Goal: Find specific page/section: Find specific page/section

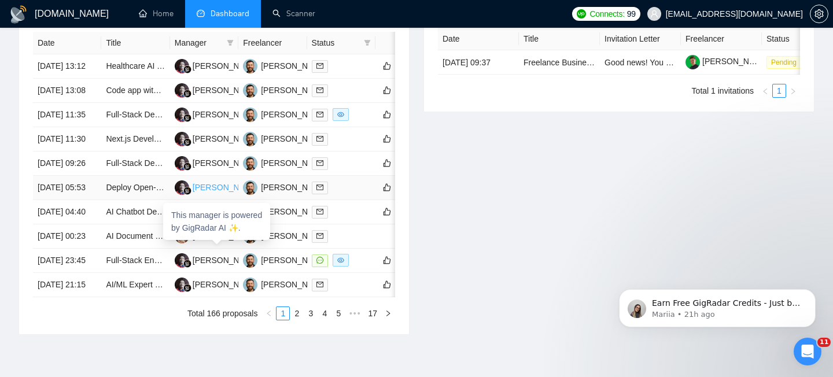
scroll to position [217, 0]
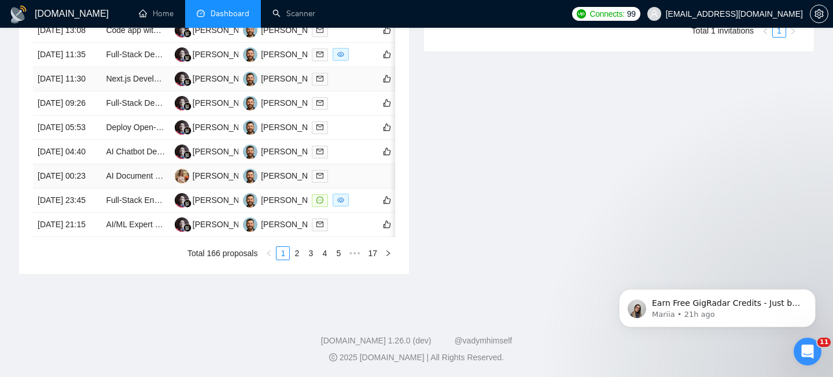
scroll to position [567, 0]
click at [99, 212] on td "[DATE] 23:45" at bounding box center [67, 200] width 68 height 24
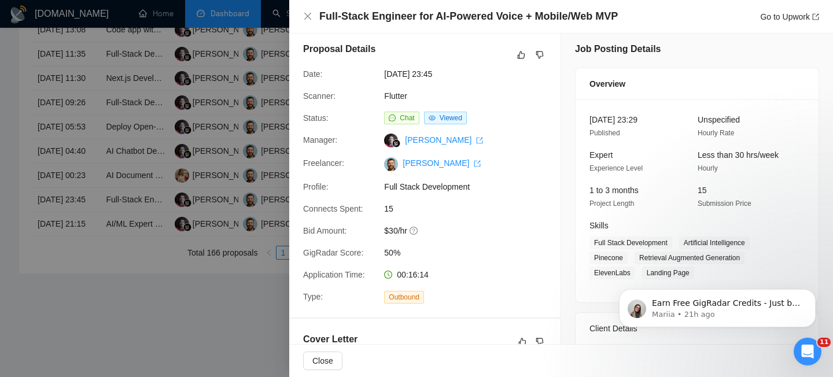
scroll to position [6, 0]
click at [264, 203] on div at bounding box center [416, 188] width 833 height 377
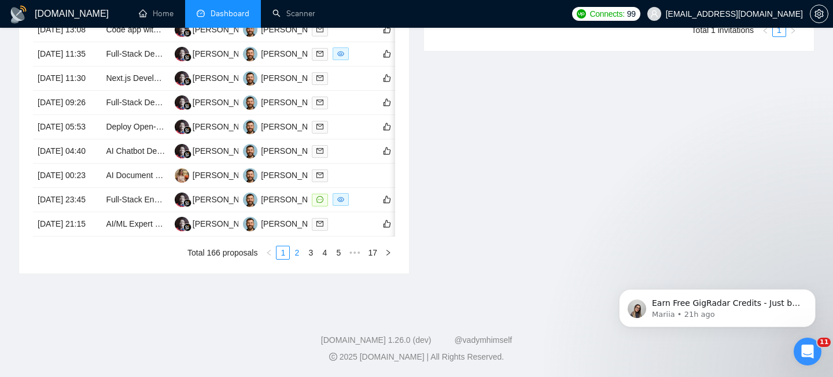
click at [292, 259] on link "2" at bounding box center [296, 252] width 13 height 13
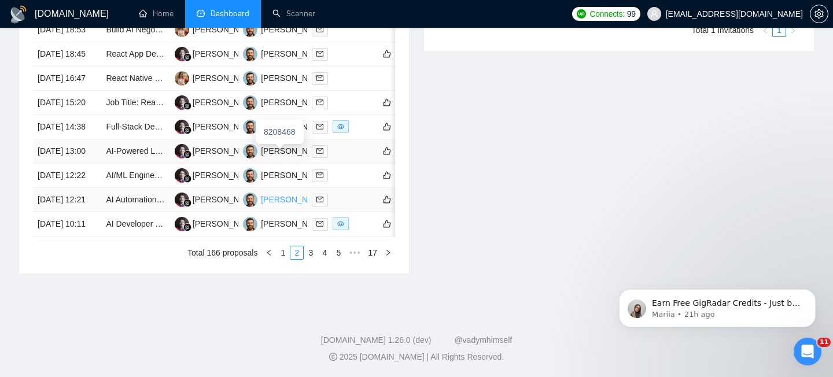
scroll to position [590, 0]
click at [312, 259] on link "3" at bounding box center [310, 252] width 13 height 13
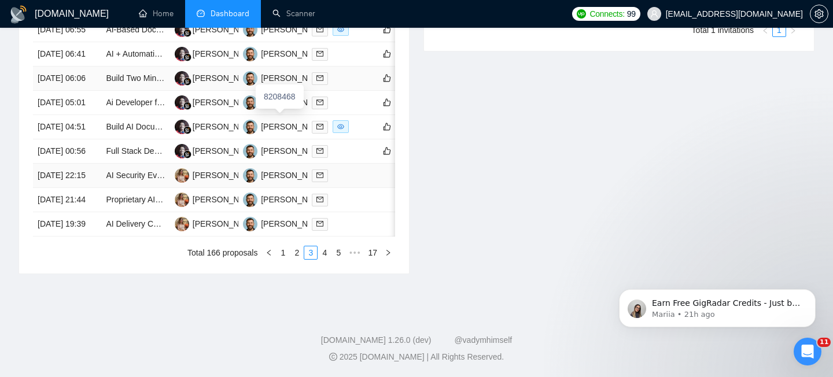
scroll to position [629, 0]
click at [281, 259] on link "1" at bounding box center [282, 252] width 13 height 13
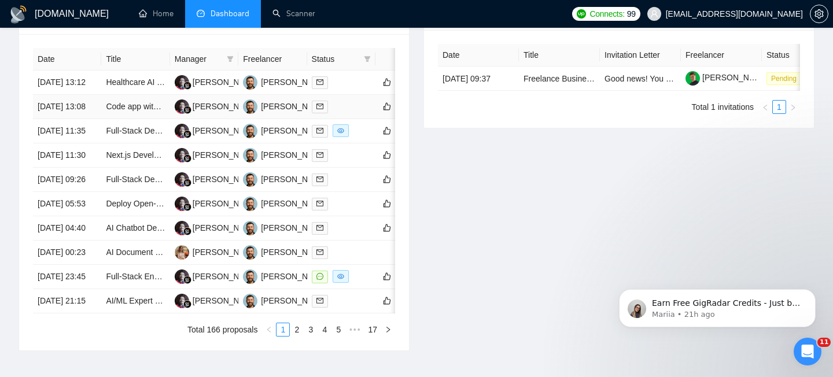
scroll to position [477, 0]
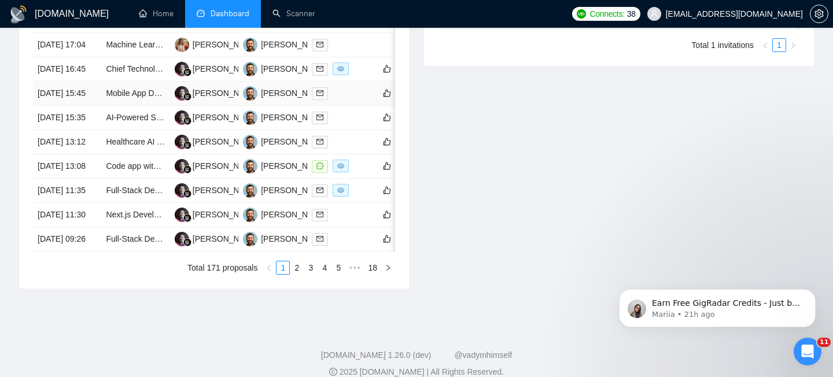
scroll to position [544, 0]
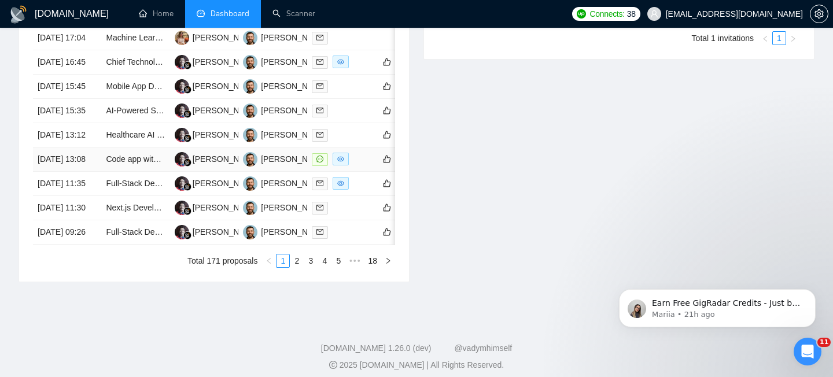
click at [93, 172] on td "[DATE] 13:08" at bounding box center [67, 159] width 68 height 24
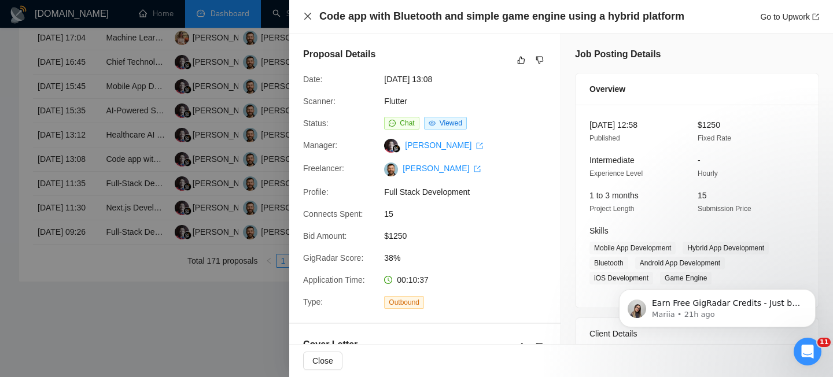
click at [305, 14] on icon "close" at bounding box center [307, 16] width 7 height 7
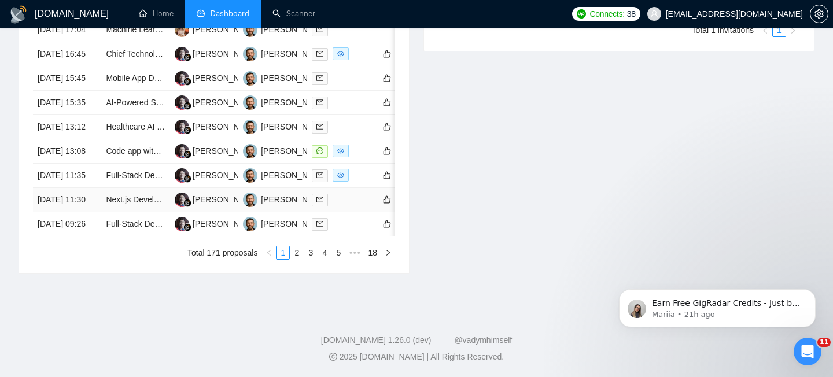
scroll to position [628, 0]
